Goal: Communication & Community: Answer question/provide support

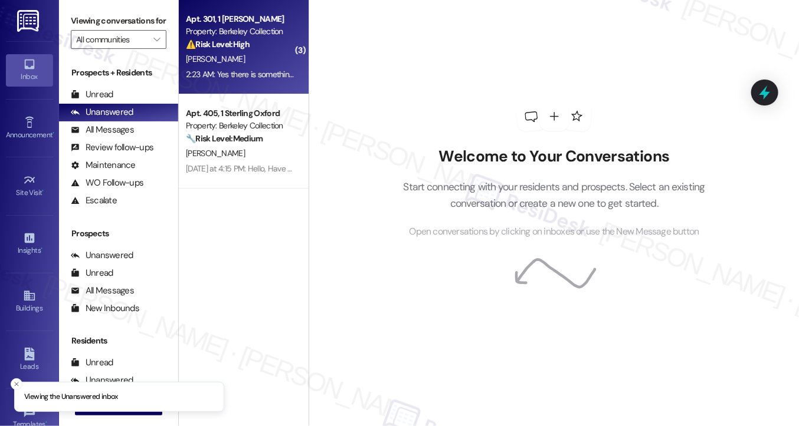
click at [260, 66] on div "[PERSON_NAME]" at bounding box center [240, 59] width 111 height 15
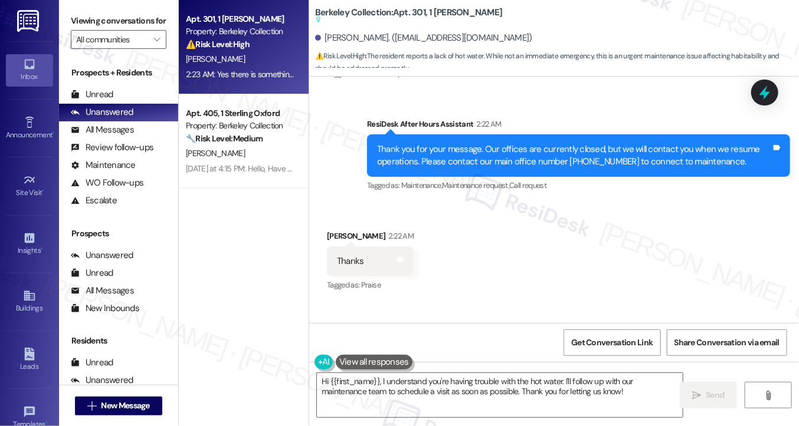
click at [425, 160] on div "Thank you for your message. Our offices are currently closed, but we will conta…" at bounding box center [574, 155] width 394 height 25
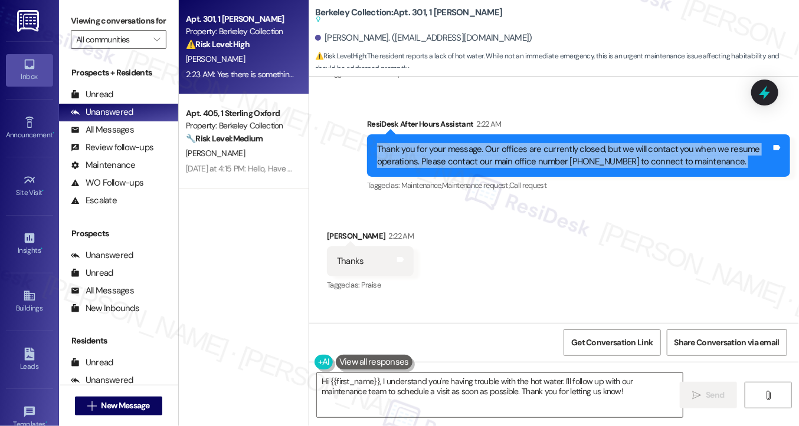
click at [425, 160] on div "Thank you for your message. Our offices are currently closed, but we will conta…" at bounding box center [574, 155] width 394 height 25
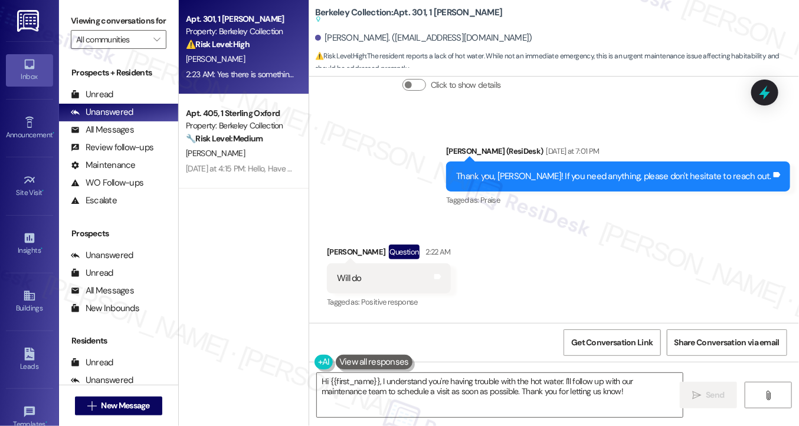
scroll to position [363, 0]
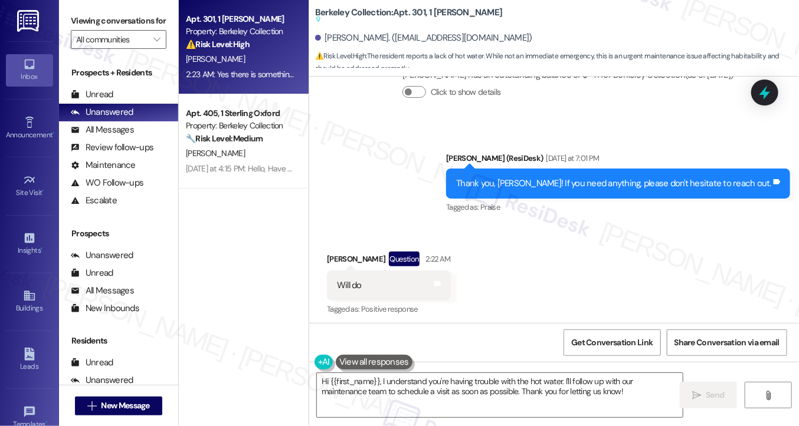
click at [524, 190] on div "Thank you, [PERSON_NAME]! If you need anything, please don't hesitate to reach …" at bounding box center [613, 184] width 315 height 12
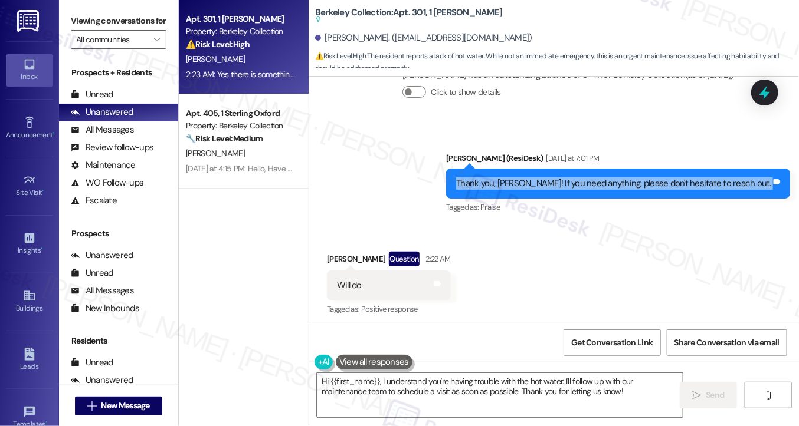
click at [524, 190] on div "Thank you, [PERSON_NAME]! If you need anything, please don't hesitate to reach …" at bounding box center [613, 184] width 315 height 12
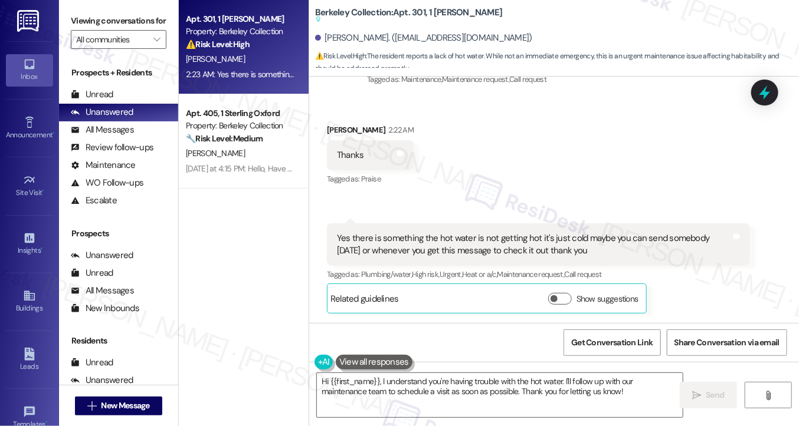
scroll to position [717, 0]
click at [378, 245] on div "Yes there is something the hot water is not getting hot it's just cold maybe yo…" at bounding box center [534, 244] width 394 height 25
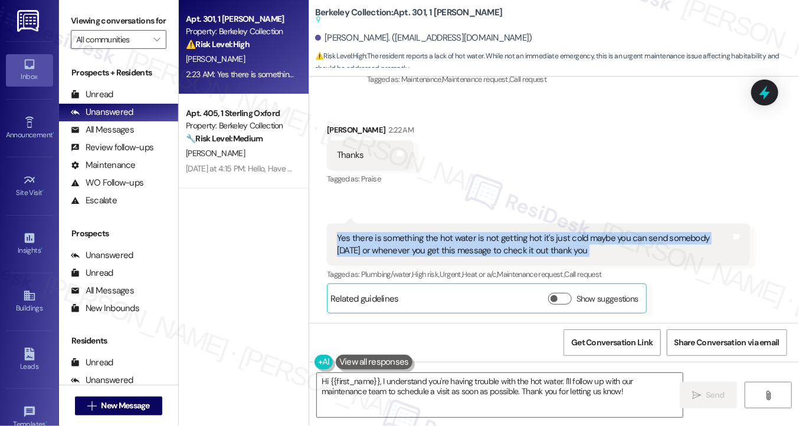
click at [378, 245] on div "Yes there is something the hot water is not getting hot it's just cold maybe yo…" at bounding box center [534, 244] width 394 height 25
click at [552, 245] on div "Yes there is something the hot water is not getting hot it's just cold maybe yo…" at bounding box center [534, 244] width 394 height 25
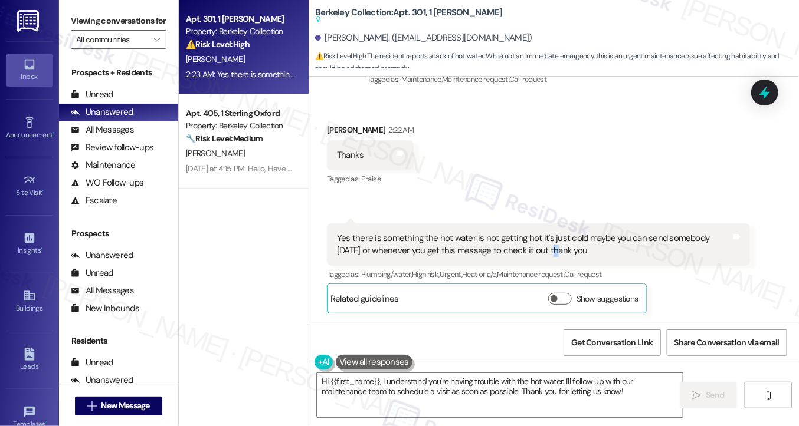
click at [552, 245] on div "Yes there is something the hot water is not getting hot it's just cold maybe yo…" at bounding box center [534, 244] width 394 height 25
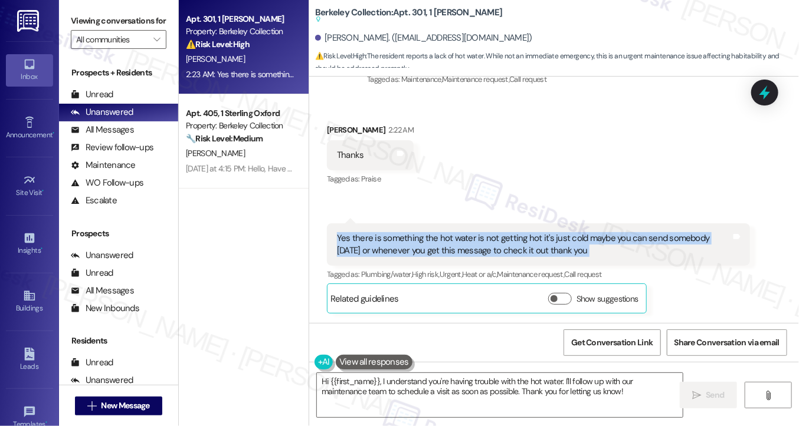
click at [552, 245] on div "Yes there is something the hot water is not getting hot it's just cold maybe yo…" at bounding box center [534, 244] width 394 height 25
click at [599, 242] on div "Yes there is something the hot water is not getting hot it's just cold maybe yo…" at bounding box center [534, 244] width 394 height 25
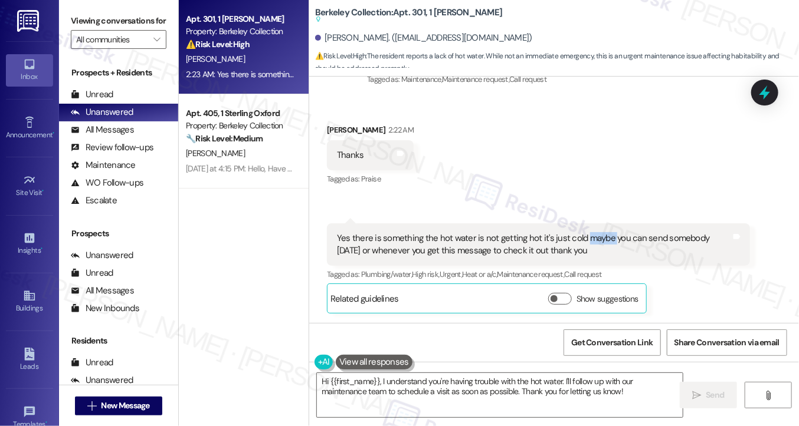
click at [599, 242] on div "Yes there is something the hot water is not getting hot it's just cold maybe yo…" at bounding box center [534, 244] width 394 height 25
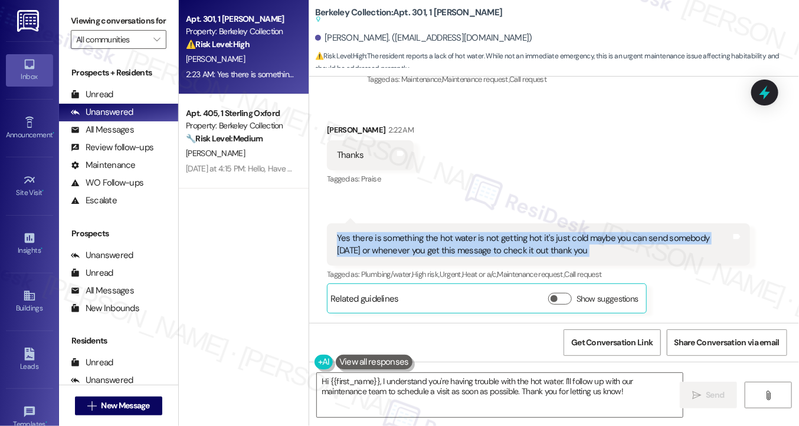
click at [599, 242] on div "Yes there is something the hot water is not getting hot it's just cold maybe yo…" at bounding box center [534, 244] width 394 height 25
click at [543, 248] on div "Yes there is something the hot water is not getting hot it's just cold maybe yo…" at bounding box center [534, 244] width 394 height 25
click at [549, 391] on textarea "Hi {{first_name}}, I understand you're having trouble with the hot water. I'll …" at bounding box center [500, 395] width 366 height 44
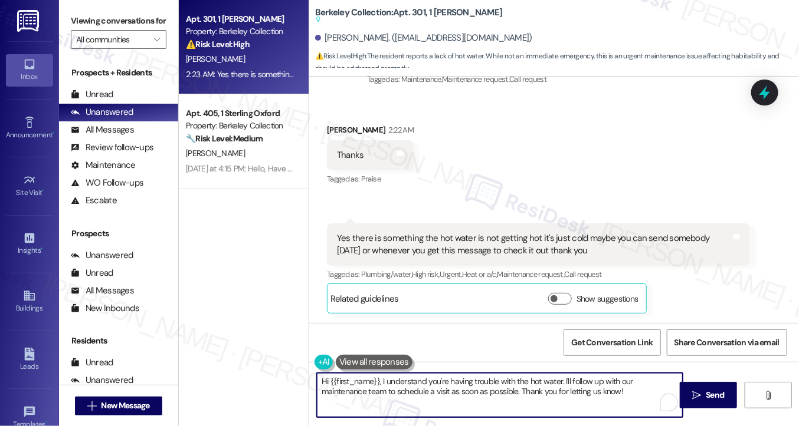
drag, startPoint x: 610, startPoint y: 395, endPoint x: 471, endPoint y: 372, distance: 141.6
click at [471, 372] on div "Hi {{first_name}}, I understand you're having trouble with the hot water. I'll …" at bounding box center [554, 406] width 490 height 88
click at [540, 375] on textarea "Hi {{first_name}}, I understand you're having trouble with the hot water. I'll …" at bounding box center [500, 395] width 366 height 44
drag, startPoint x: 583, startPoint y: 388, endPoint x: 541, endPoint y: 372, distance: 44.8
click at [552, 379] on textarea "Hi {{first_name}}, I understand you're having trouble with the hot water. I'll …" at bounding box center [500, 395] width 366 height 44
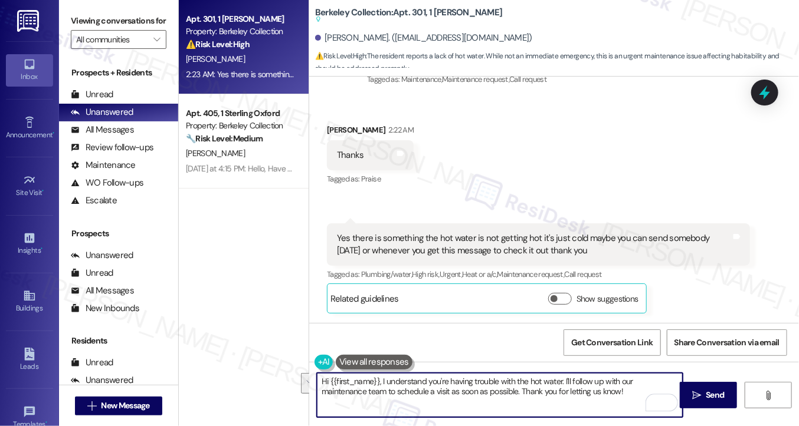
click at [415, 242] on div "Yes there is something the hot water is not getting hot it's just cold maybe yo…" at bounding box center [534, 244] width 394 height 25
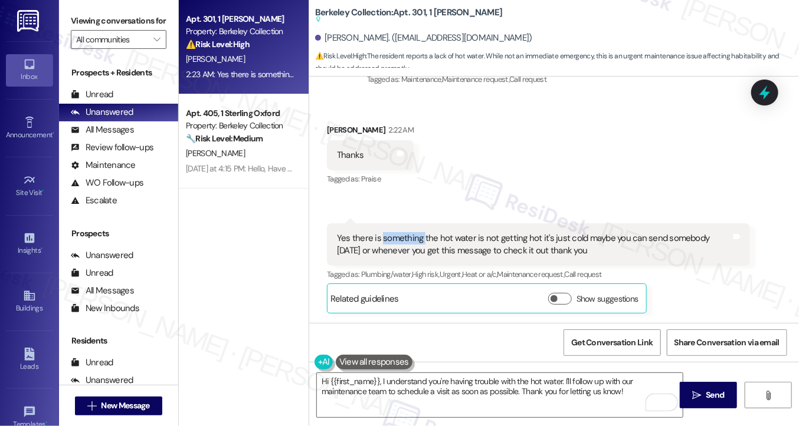
click at [415, 242] on div "Yes there is something the hot water is not getting hot it's just cold maybe yo…" at bounding box center [534, 244] width 394 height 25
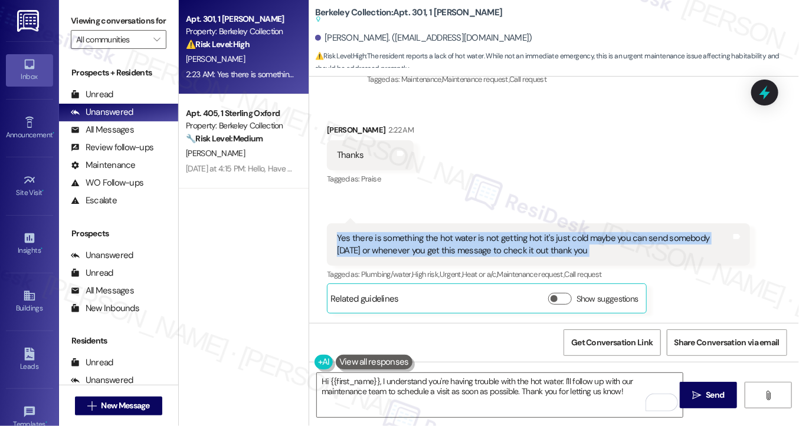
click at [415, 242] on div "Yes there is something the hot water is not getting hot it's just cold maybe yo…" at bounding box center [534, 244] width 394 height 25
copy div "Yes there is something the hot water is not getting hot it's just cold maybe yo…"
click at [81, 30] on label "Viewing conversations for" at bounding box center [119, 21] width 96 height 18
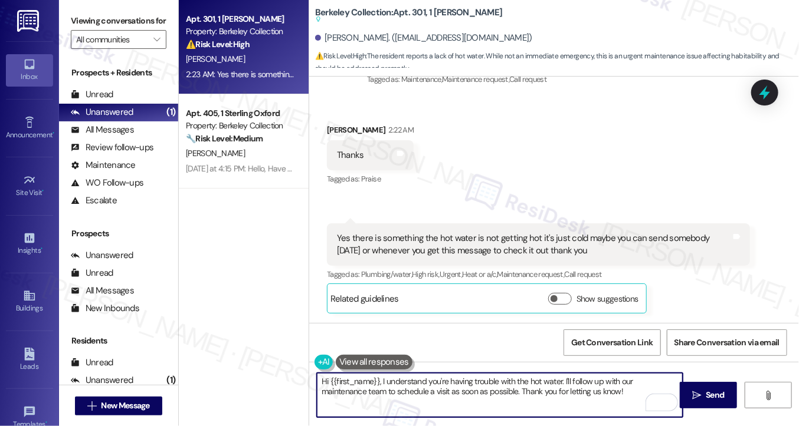
click at [499, 388] on textarea "Hi {{first_name}}, I understand you're having trouble with the hot water. I'll …" at bounding box center [500, 395] width 366 height 44
drag, startPoint x: 574, startPoint y: 401, endPoint x: 564, endPoint y: 378, distance: 25.1
click at [564, 378] on textarea "Hi {{first_name}}, I understand you're having trouble with the hot water. I'll …" at bounding box center [500, 395] width 366 height 44
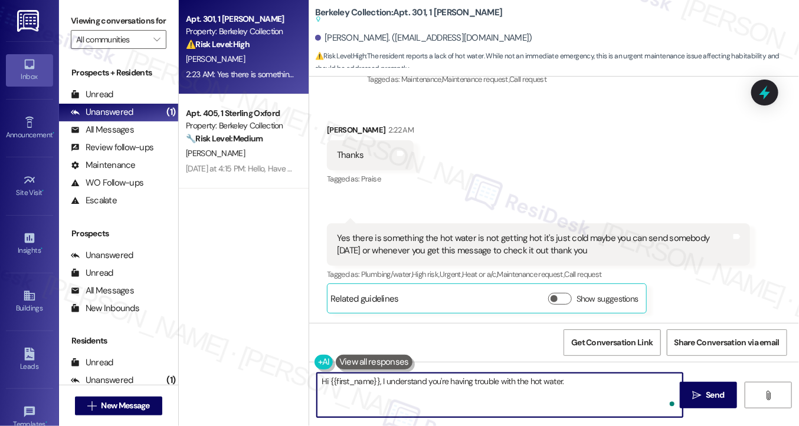
paste textarea "Sorry to hear you're experiencing this. Just to help us get a clearer picture b…"
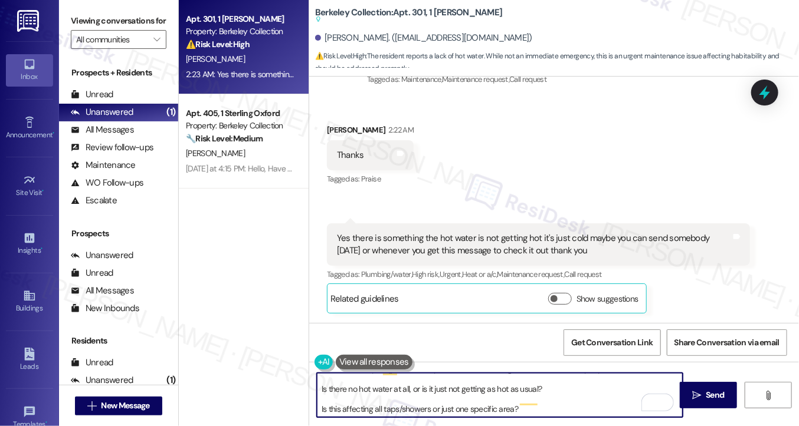
scroll to position [0, 0]
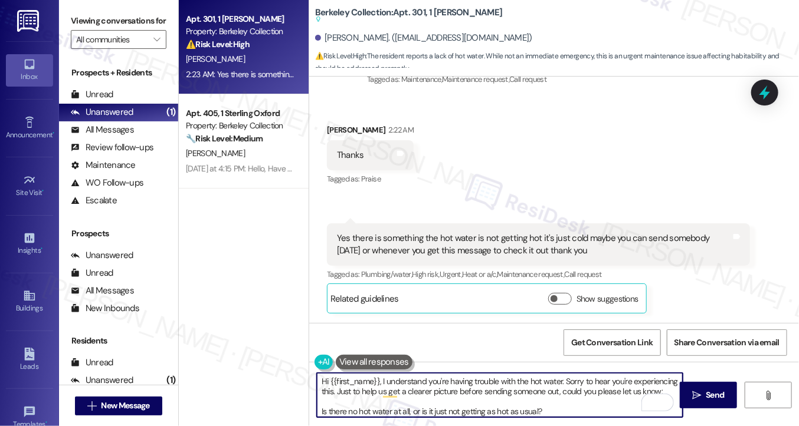
click at [356, 383] on textarea "Hi {{first_name}}, I understand you're having trouble with the hot water. Sorry…" at bounding box center [500, 395] width 366 height 44
click at [464, 380] on textarea "Hi {{first_name}}, I understand you're having trouble with the hot water. Sorry…" at bounding box center [500, 395] width 366 height 44
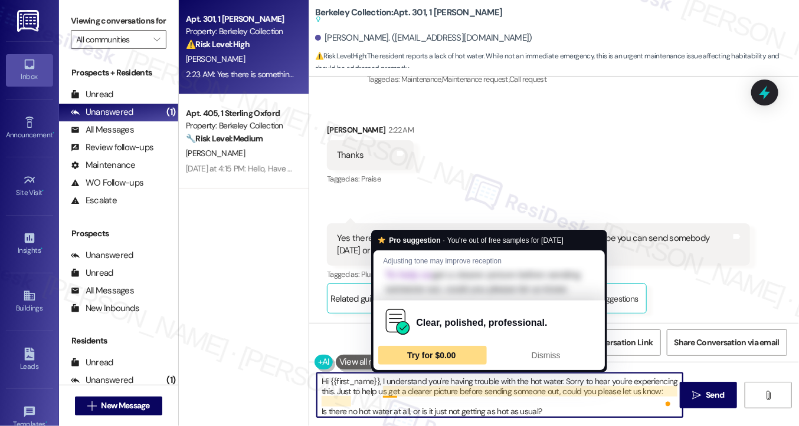
click at [411, 365] on div "Try for $0.00" at bounding box center [432, 355] width 104 height 19
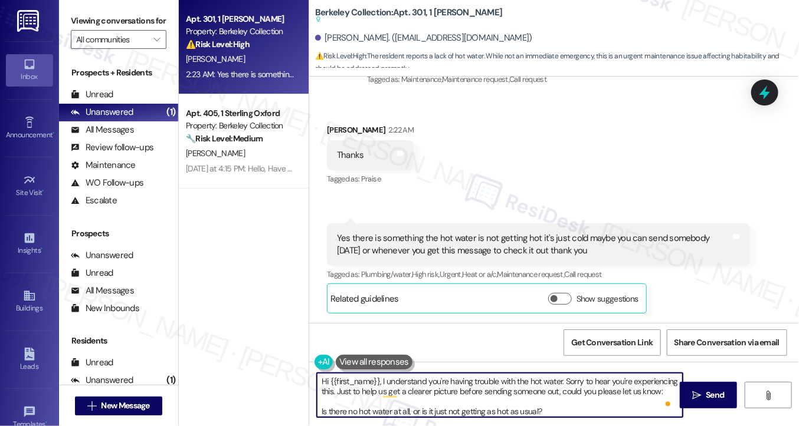
click at [363, 383] on textarea "Hi {{first_name}}, I understand you're having trouble with the hot water. Sorry…" at bounding box center [500, 395] width 366 height 44
click at [564, 379] on textarea "Hi {{first_name}}, I understand you're having trouble with the hot water. Sorry…" at bounding box center [500, 395] width 366 height 44
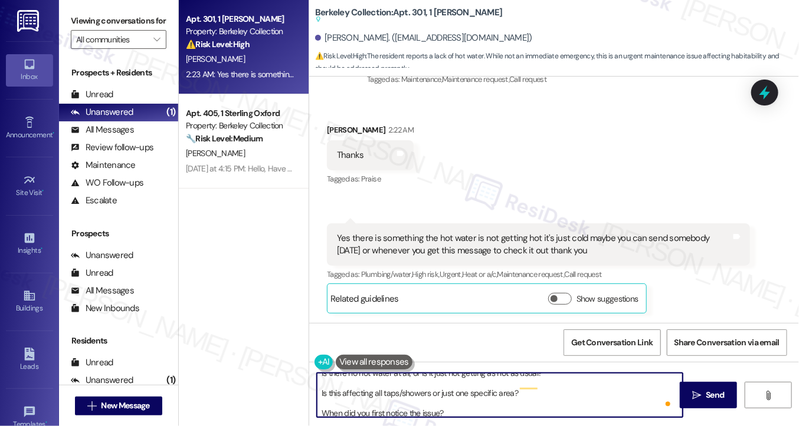
scroll to position [52, 0]
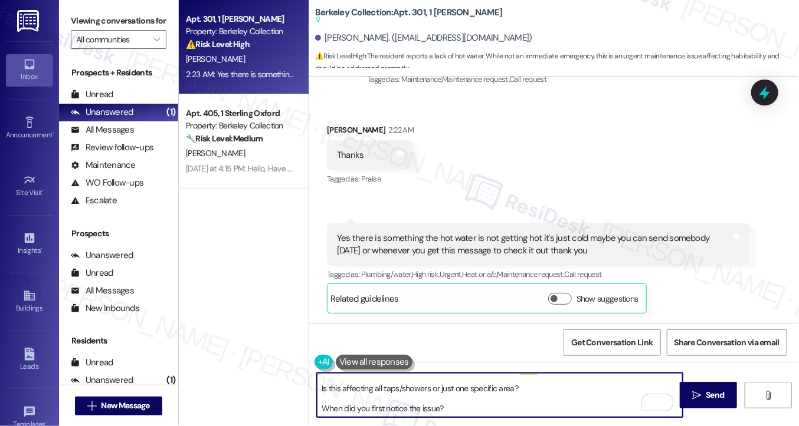
drag, startPoint x: 320, startPoint y: 388, endPoint x: 341, endPoint y: 388, distance: 20.6
click at [320, 388] on textarea "Hi {{first_name}}, I understand you're having trouble with the hot water. Sorry…" at bounding box center [500, 395] width 366 height 44
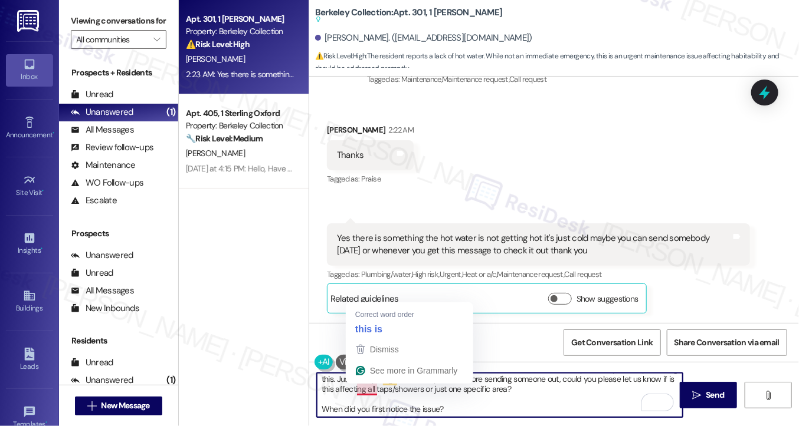
click at [364, 389] on textarea "Hi {{first_name}}, I understand you're having trouble with the hot water. Sorry…" at bounding box center [500, 395] width 366 height 44
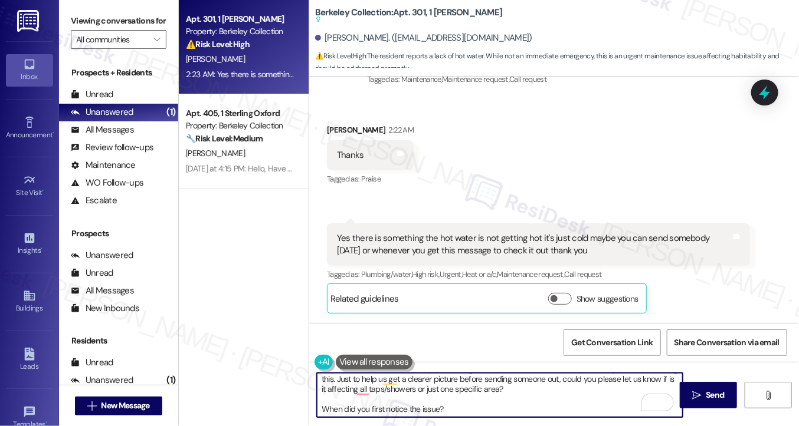
click at [499, 257] on div "Yes there is something the hot water is not getting hot it's just cold maybe yo…" at bounding box center [534, 244] width 394 height 25
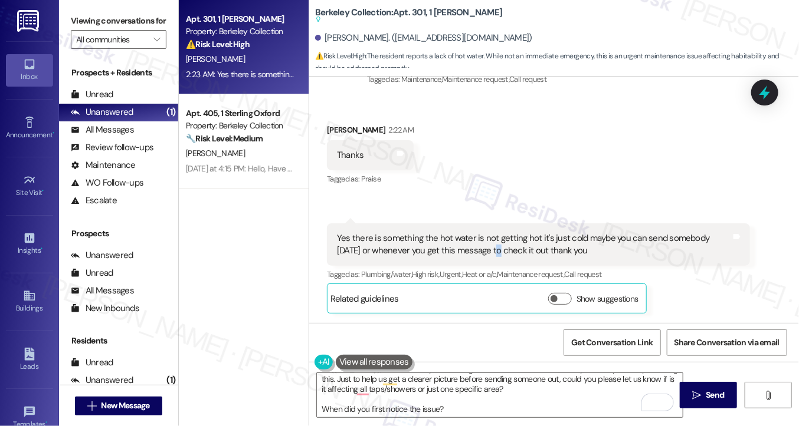
click at [499, 257] on div "Yes there is something the hot water is not getting hot it's just cold maybe yo…" at bounding box center [534, 244] width 394 height 25
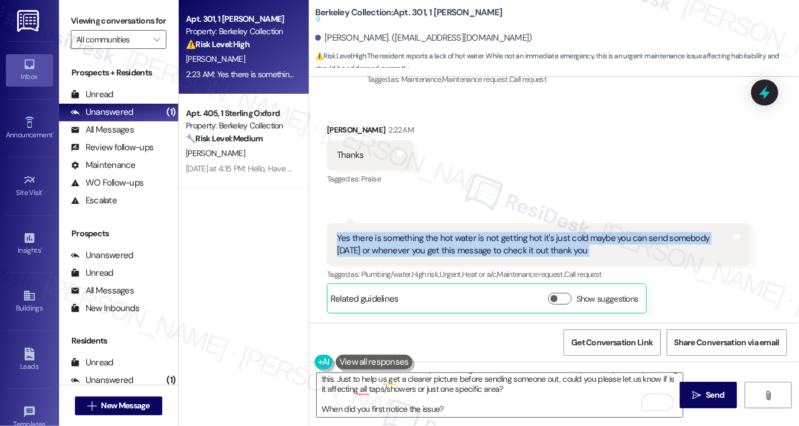
click at [499, 257] on div "Yes there is something the hot water is not getting hot it's just cold maybe yo…" at bounding box center [534, 244] width 394 height 25
click at [527, 235] on div "Yes there is something the hot water is not getting hot it's just cold maybe yo…" at bounding box center [534, 244] width 394 height 25
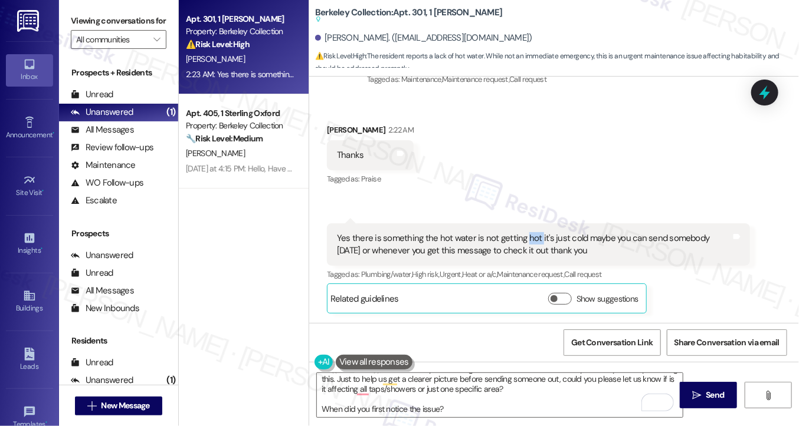
click at [527, 235] on div "Yes there is something the hot water is not getting hot it's just cold maybe yo…" at bounding box center [534, 244] width 394 height 25
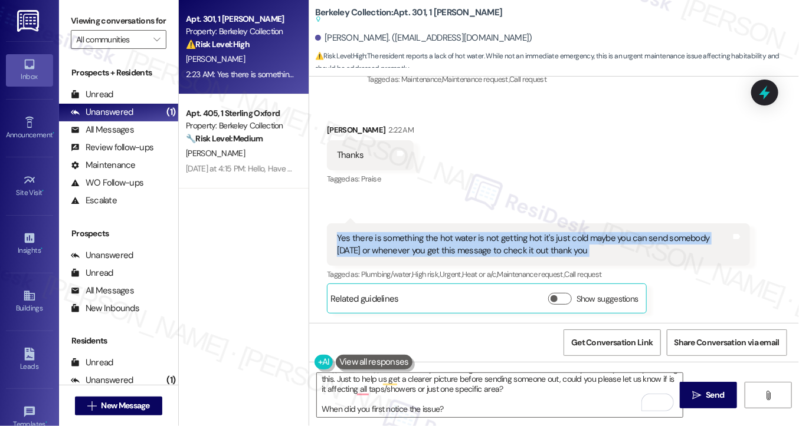
click at [527, 235] on div "Yes there is something the hot water is not getting hot it's just cold maybe yo…" at bounding box center [534, 244] width 394 height 25
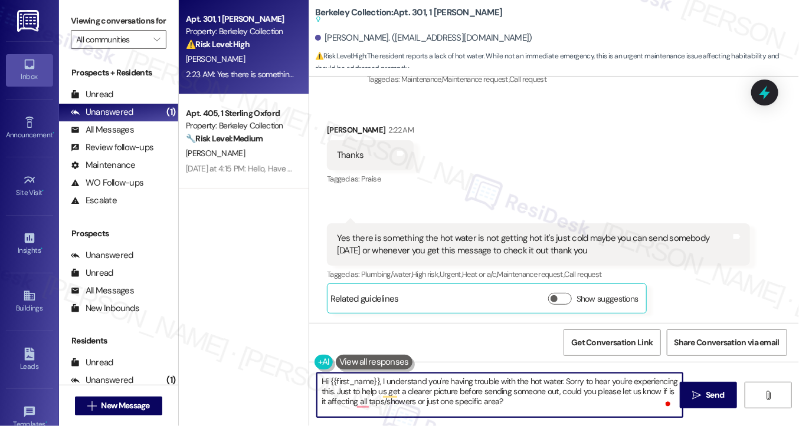
click at [458, 386] on textarea "Hi {{first_name}}, I understand you're having trouble with the hot water. Sorry…" at bounding box center [500, 395] width 366 height 44
click at [562, 401] on textarea "Hi {{first_name}}, I understand you're having trouble with the hot water. Sorry…" at bounding box center [500, 395] width 366 height 44
drag, startPoint x: 501, startPoint y: 390, endPoint x: 635, endPoint y: 396, distance: 134.6
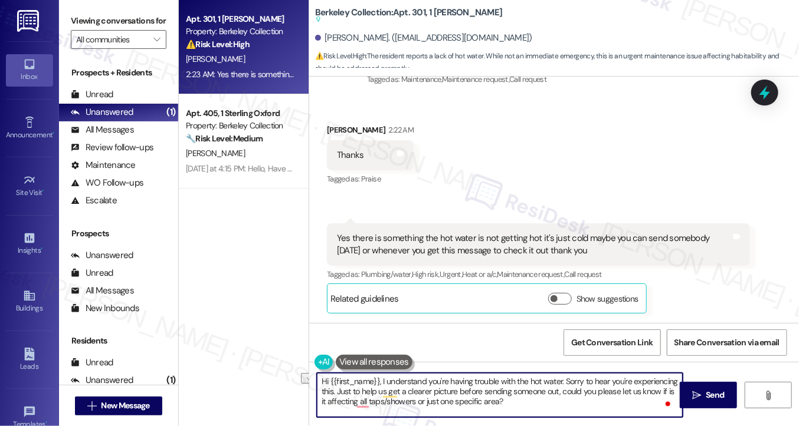
click at [635, 396] on textarea "Hi {{first_name}}, I understand you're having trouble with the hot water. Sorry…" at bounding box center [500, 395] width 366 height 44
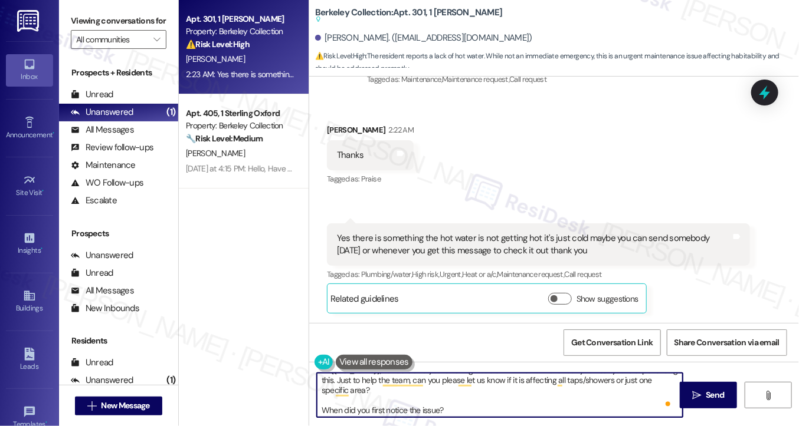
scroll to position [12, 0]
click at [317, 412] on textarea "Hi {{first_name}}, I understand you're having trouble with the hot water. Sorry…" at bounding box center [500, 395] width 366 height 44
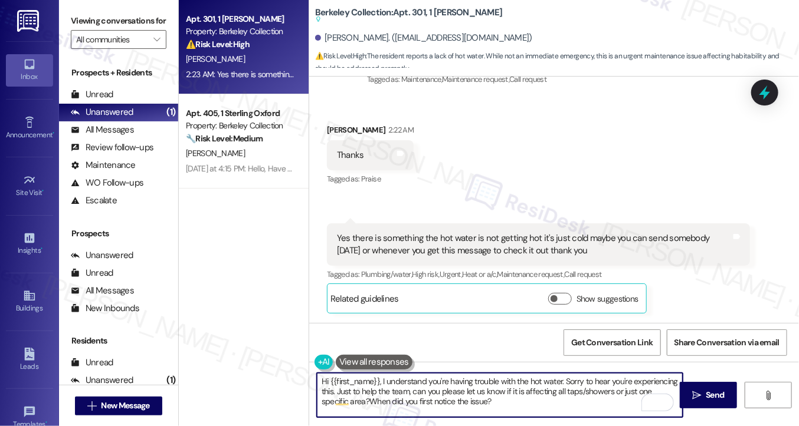
scroll to position [0, 0]
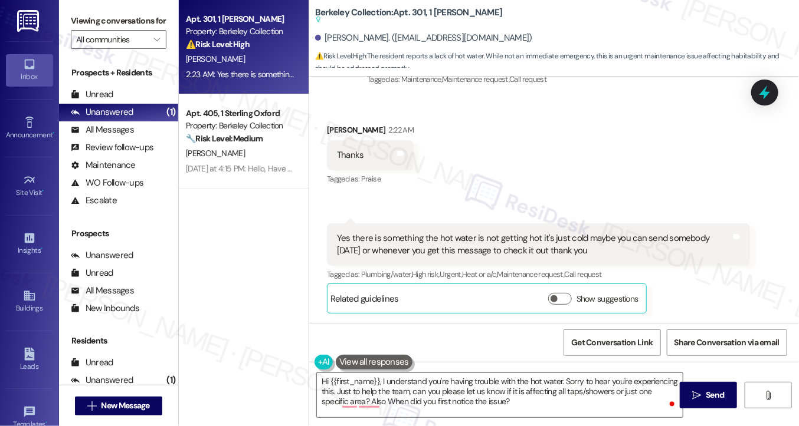
click at [77, 20] on label "Viewing conversations for" at bounding box center [119, 21] width 96 height 18
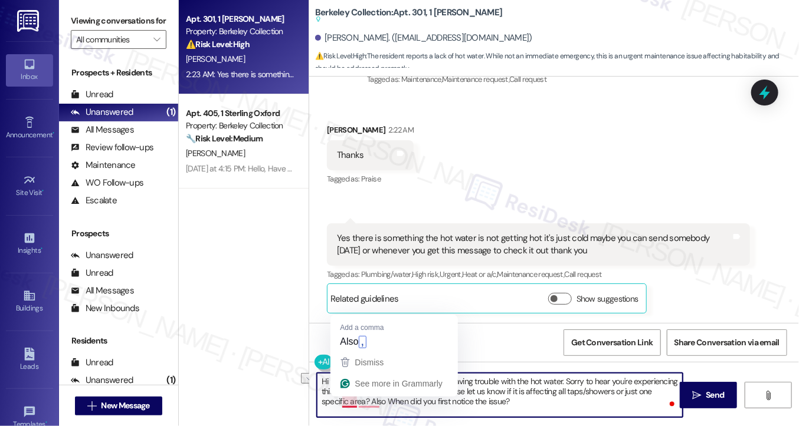
drag, startPoint x: 491, startPoint y: 407, endPoint x: 339, endPoint y: 405, distance: 151.6
click at [339, 405] on textarea "Hi {{first_name}}, I understand you're having trouble with the hot water. Sorry…" at bounding box center [500, 395] width 366 height 44
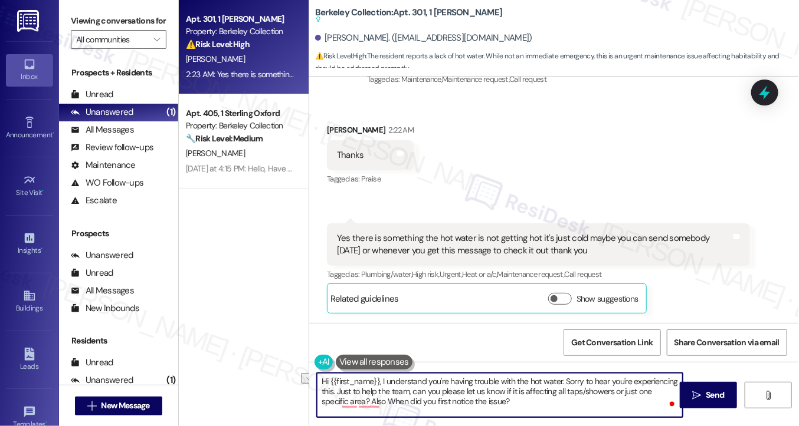
paste textarea "Is there no hot water at all, or is it just not getting as hot as usual"
click at [615, 396] on textarea "Hi {{first_name}}, I understand you're having trouble with the hot water. Sorry…" at bounding box center [500, 395] width 366 height 44
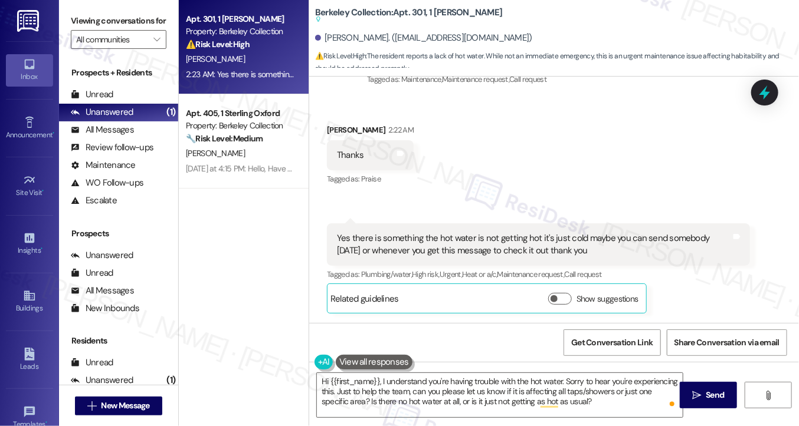
click at [68, 22] on div "Viewing conversations for All communities " at bounding box center [118, 30] width 119 height 61
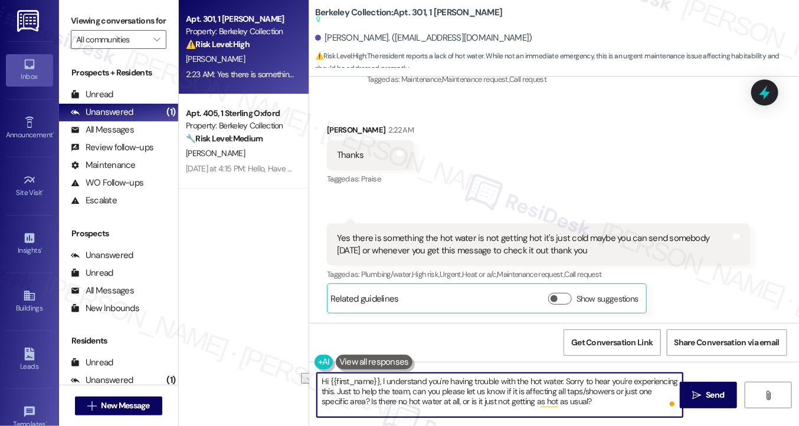
drag, startPoint x: 582, startPoint y: 411, endPoint x: 337, endPoint y: 405, distance: 244.3
click at [337, 405] on textarea "Hi {{first_name}}, I understand you're having trouble with the hot water. Sorry…" at bounding box center [500, 395] width 366 height 44
paste textarea "When did you first notice the issue?"
click at [506, 402] on textarea "Hi {{first_name}}, I understand you're having trouble with the hot water. Sorry…" at bounding box center [500, 395] width 366 height 44
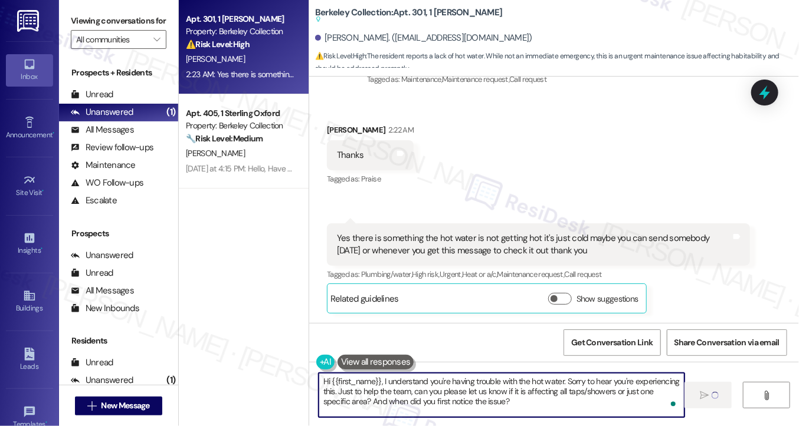
type textarea "Fetching suggested responses. Please feel free to read through the conversation…"
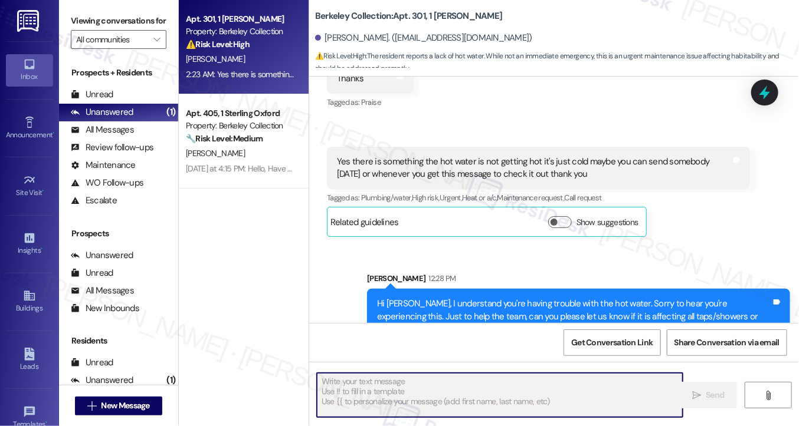
scroll to position [825, 0]
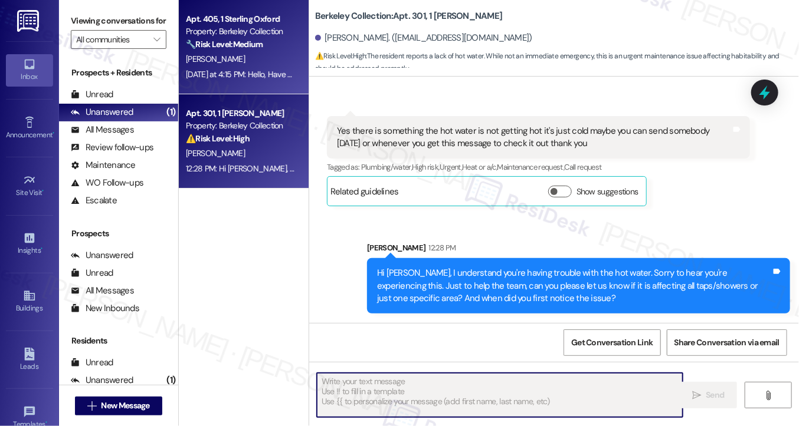
click at [271, 76] on div "[DATE] at 4:15 PM: Hello, Have u got anything updated? [DATE] at 4:15 PM: Hello…" at bounding box center [279, 74] width 186 height 11
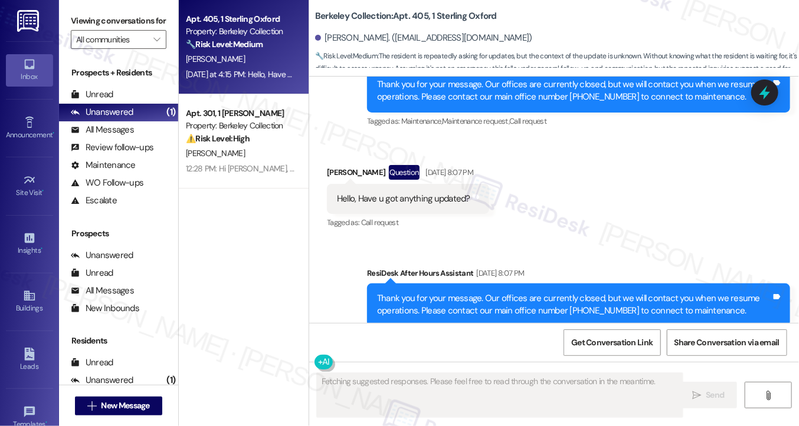
scroll to position [923, 0]
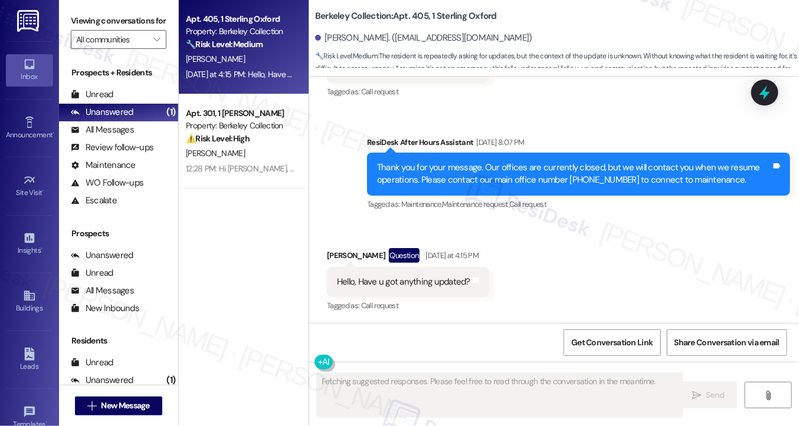
click at [436, 280] on div "Hello, Have u got anything updated?" at bounding box center [403, 282] width 133 height 12
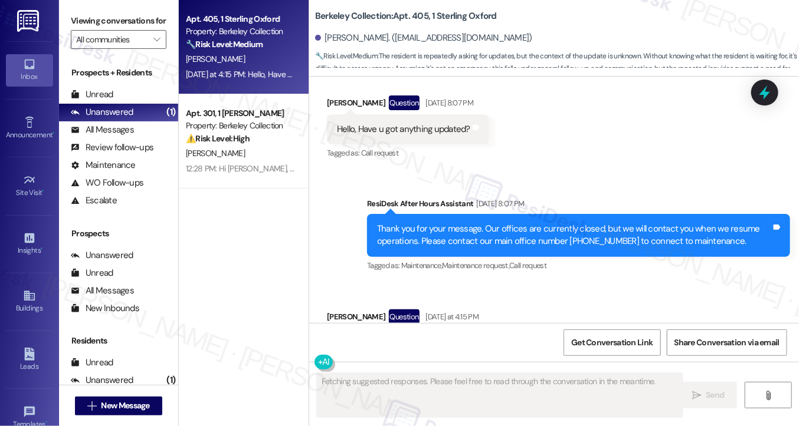
scroll to position [924, 0]
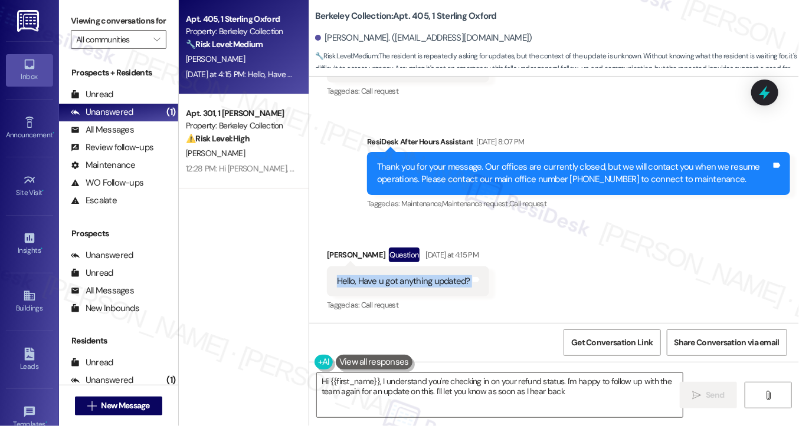
type textarea "Hi {{first_name}}, I understand you're checking in on your refund status. I'm h…"
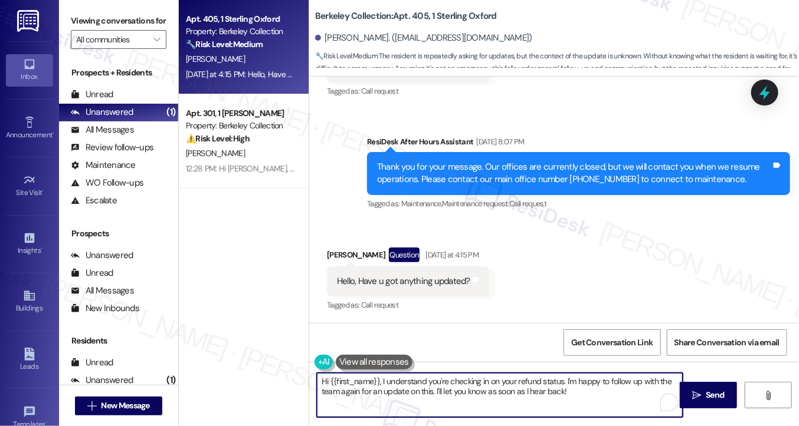
drag, startPoint x: 575, startPoint y: 392, endPoint x: 446, endPoint y: 378, distance: 129.4
click at [445, 379] on textarea "Hi {{first_name}}, I understand you're checking in on your refund status. I'm h…" at bounding box center [500, 395] width 366 height 44
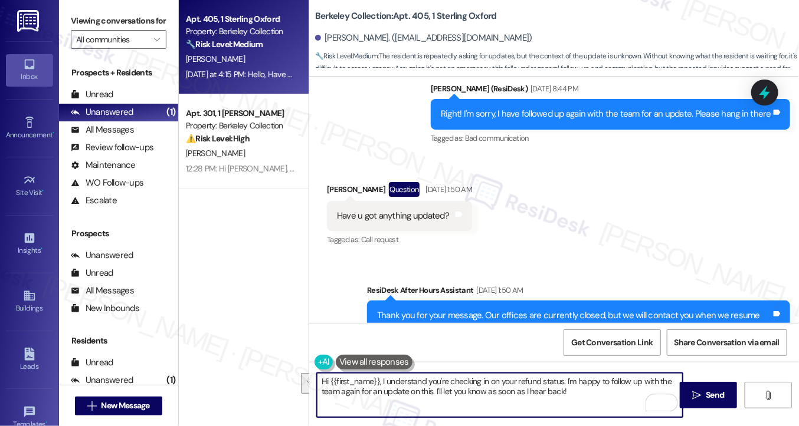
scroll to position [511, 0]
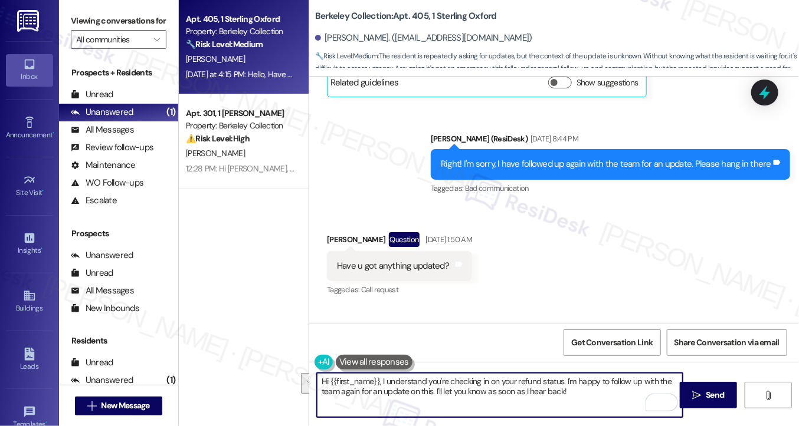
click at [470, 165] on div "Right! I'm sorry, I have followed up again with the team for an update. Please …" at bounding box center [606, 164] width 330 height 12
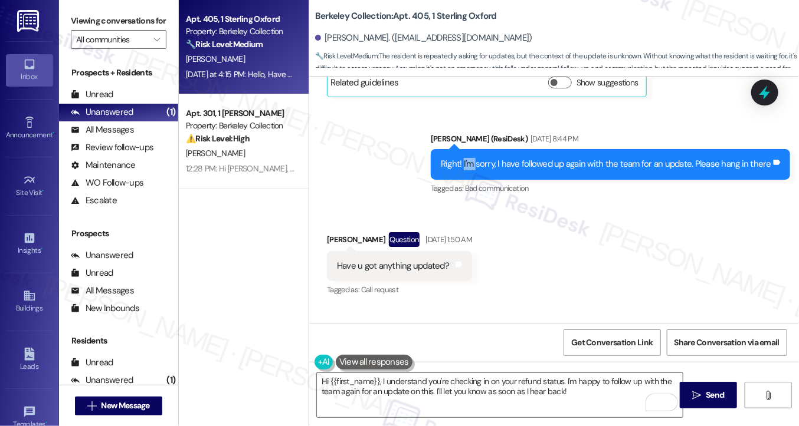
click at [470, 165] on div "Right! I'm sorry, I have followed up again with the team for an update. Please …" at bounding box center [606, 164] width 330 height 12
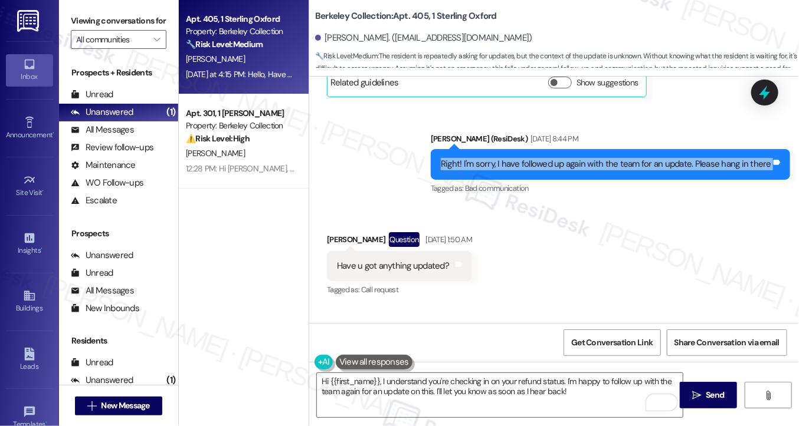
click at [470, 165] on div "Right! I'm sorry, I have followed up again with the team for an update. Please …" at bounding box center [606, 164] width 330 height 12
click at [507, 164] on div "Right! I'm sorry, I have followed up again with the team for an update. Please …" at bounding box center [606, 164] width 330 height 12
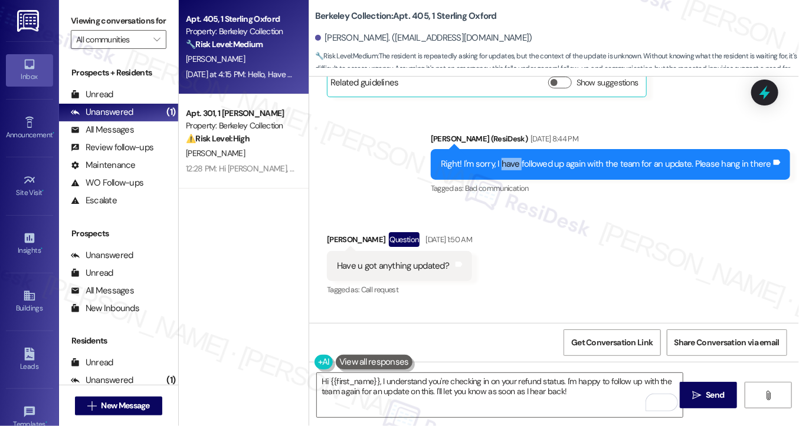
click at [507, 164] on div "Right! I'm sorry, I have followed up again with the team for an update. Please …" at bounding box center [606, 164] width 330 height 12
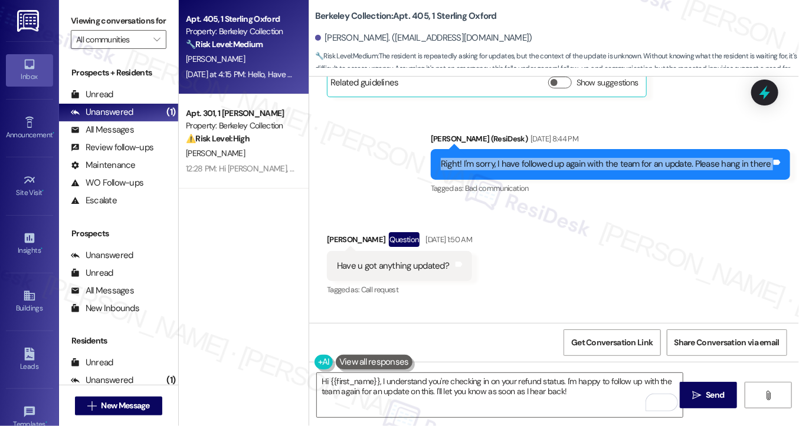
click at [507, 164] on div "Right! I'm sorry, I have followed up again with the team for an update. Please …" at bounding box center [606, 164] width 330 height 12
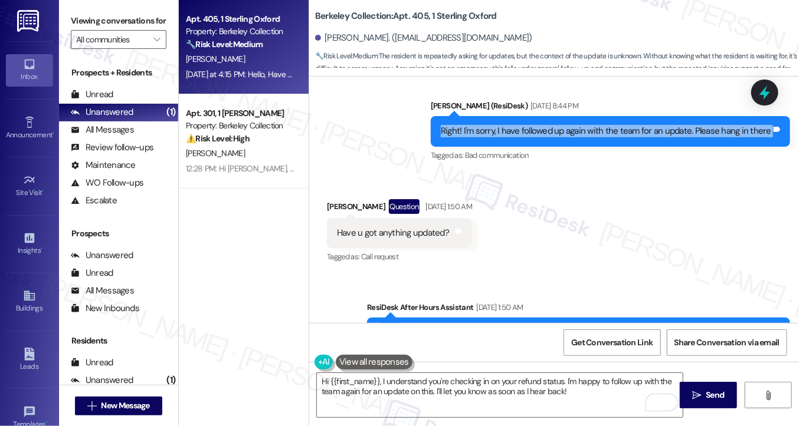
scroll to position [629, 0]
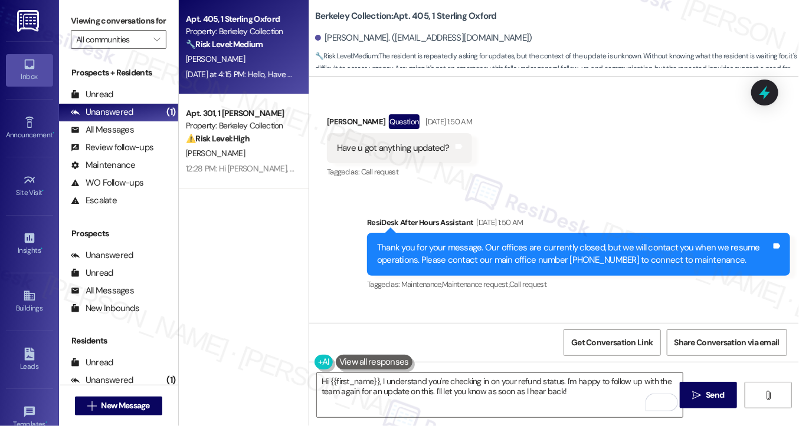
click at [495, 252] on div "Thank you for your message. Our offices are currently closed, but we will conta…" at bounding box center [574, 254] width 394 height 25
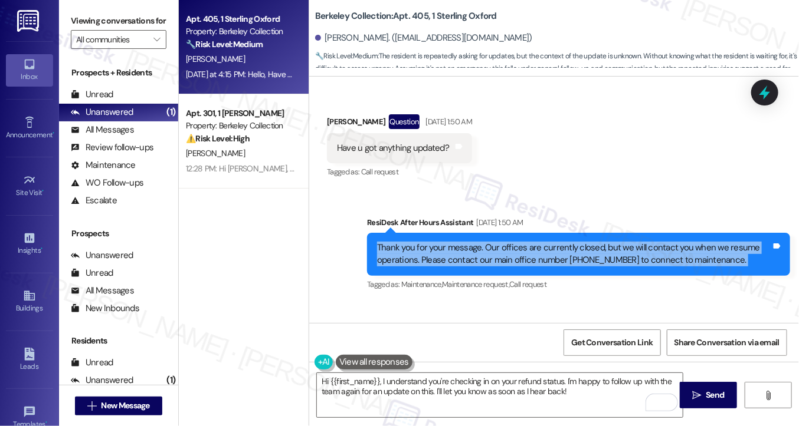
click at [495, 252] on div "Thank you for your message. Our offices are currently closed, but we will conta…" at bounding box center [574, 254] width 394 height 25
click at [769, 98] on icon at bounding box center [764, 93] width 20 height 20
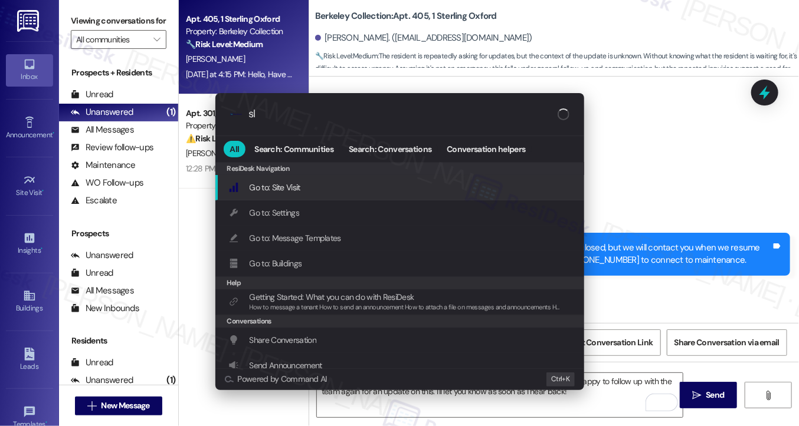
type input "sla"
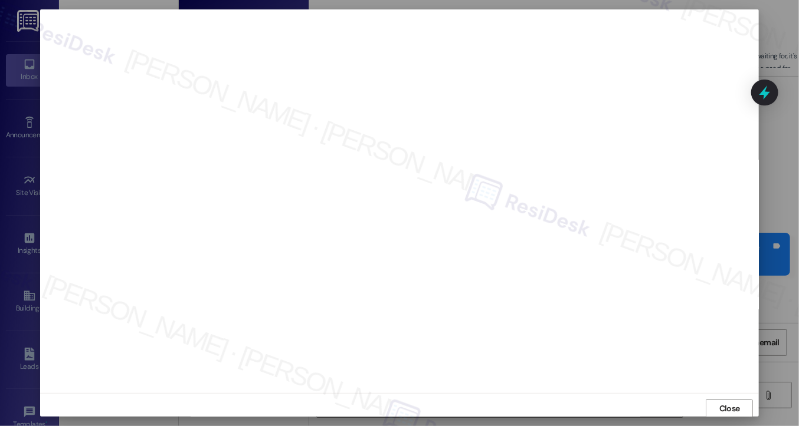
scroll to position [1, 0]
